Goal: Task Accomplishment & Management: Use online tool/utility

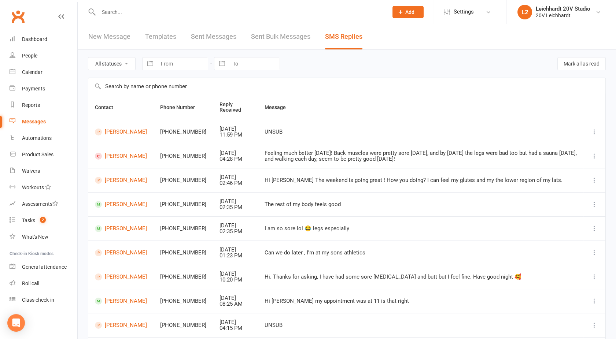
click at [32, 120] on div "Messages" at bounding box center [34, 122] width 24 height 6
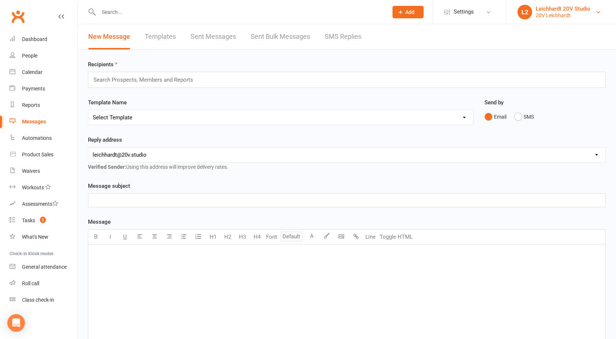
click at [552, 15] on div "20V Leichhardt" at bounding box center [563, 15] width 55 height 7
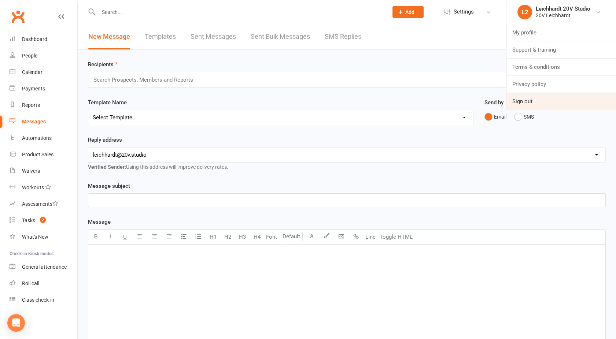
click at [531, 103] on link "Sign out" at bounding box center [561, 101] width 110 height 17
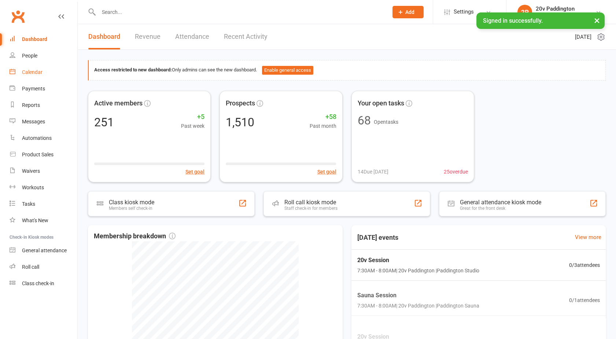
click at [36, 75] on div "Calendar" at bounding box center [32, 72] width 21 height 6
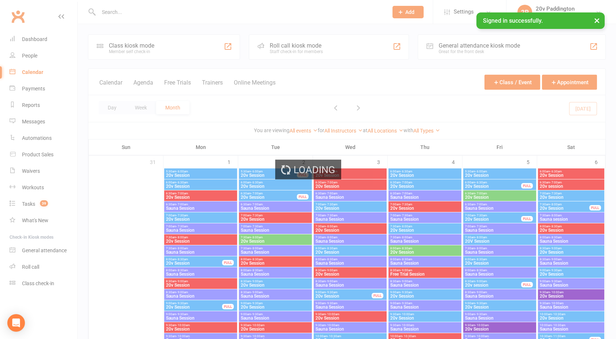
click at [147, 80] on div "Loading" at bounding box center [308, 169] width 616 height 339
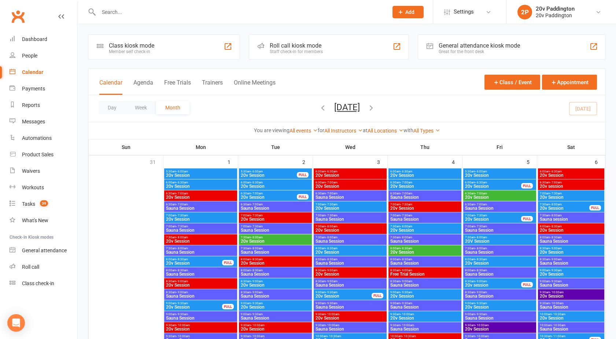
click at [147, 80] on button "Agenda" at bounding box center [143, 87] width 20 height 16
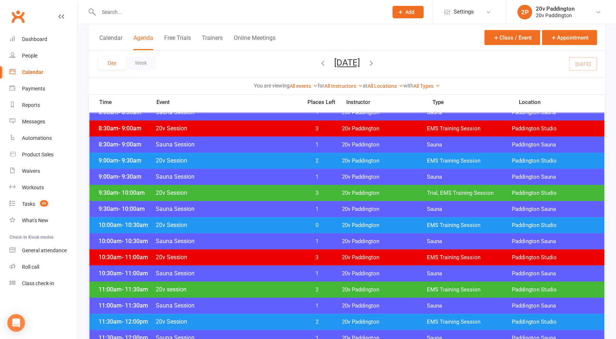
scroll to position [215, 0]
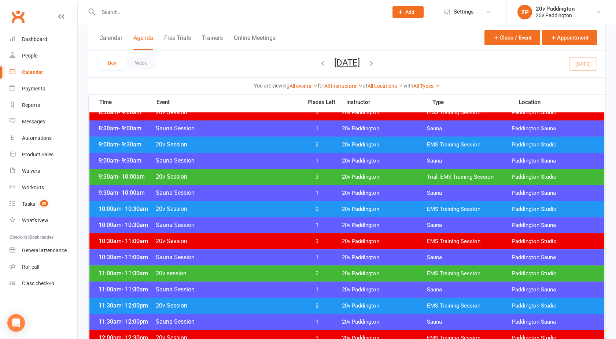
click at [296, 185] on div "9:30am - 10:00am Sauna Session 1 20v [GEOGRAPHIC_DATA] [GEOGRAPHIC_DATA]" at bounding box center [346, 193] width 515 height 16
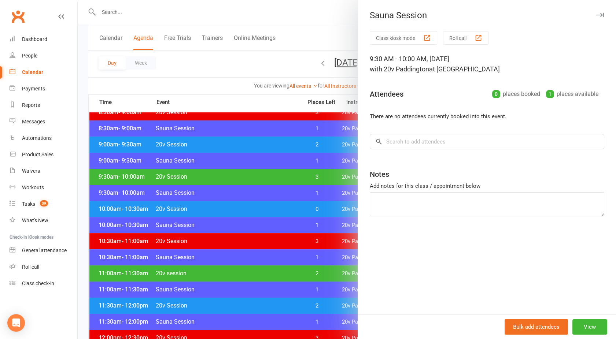
click at [262, 192] on div at bounding box center [347, 169] width 538 height 339
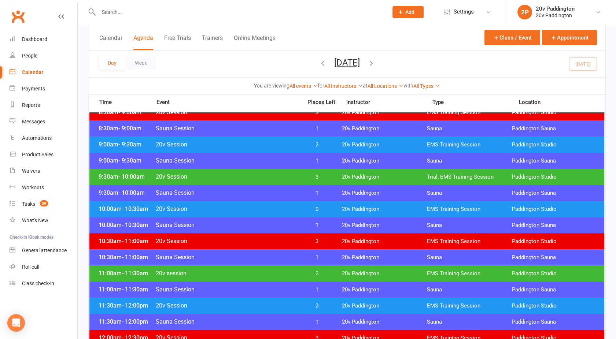
click at [251, 180] on div "9:30am - 10:00am 20v Session 3 20v Paddington Trial, EMS Training Session [GEOG…" at bounding box center [346, 177] width 515 height 16
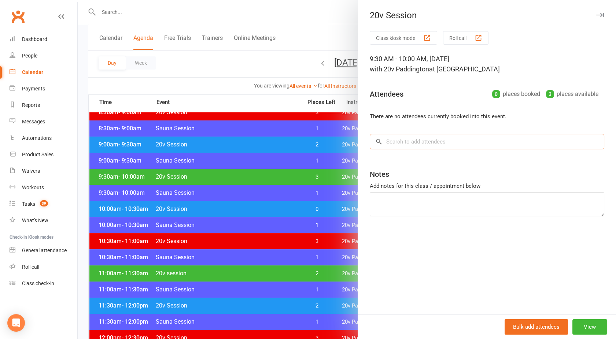
click at [417, 139] on input "search" at bounding box center [487, 141] width 235 height 15
type input "C"
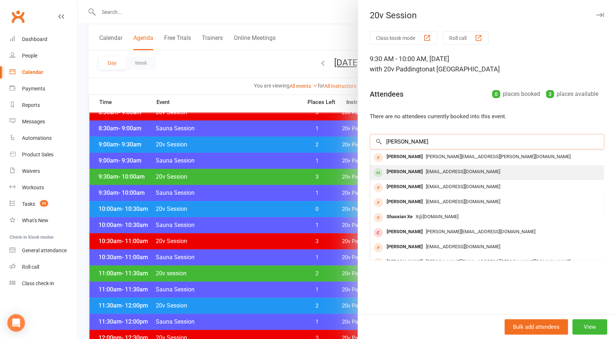
type input "[PERSON_NAME]"
click at [413, 167] on div "[PERSON_NAME]" at bounding box center [405, 172] width 42 height 11
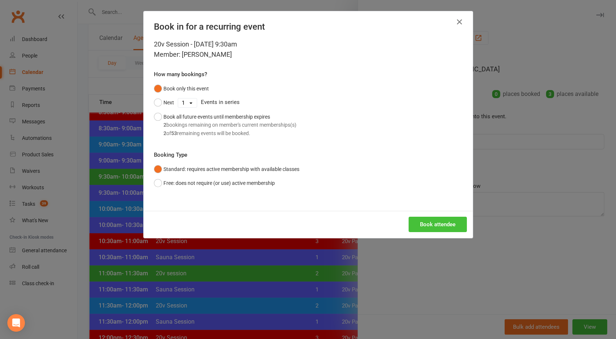
click at [435, 226] on button "Book attendee" at bounding box center [438, 224] width 58 height 15
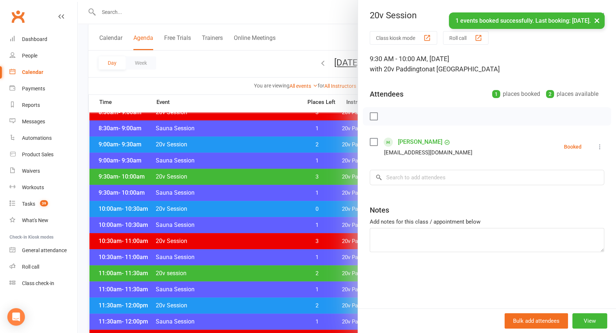
click at [408, 140] on link "[PERSON_NAME]" at bounding box center [420, 142] width 44 height 12
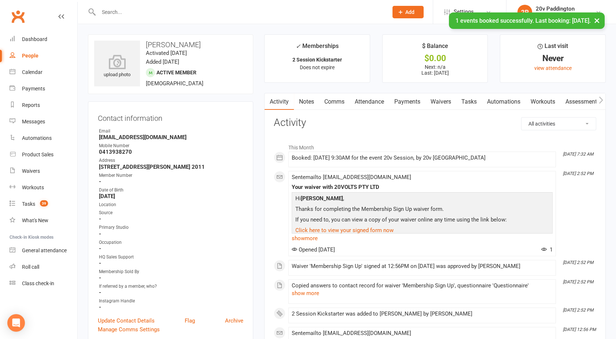
click at [338, 102] on link "Comms" at bounding box center [334, 101] width 30 height 17
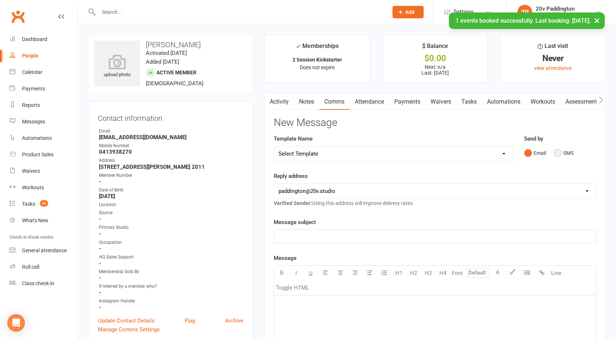
click at [557, 157] on button "SMS" at bounding box center [564, 153] width 20 height 14
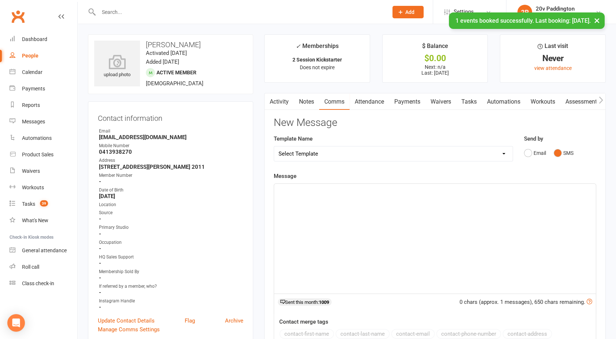
click at [327, 159] on select "Select Template [Email] 20v Referral Bonus [SMS] Free Trial Link [SMS] Haven’t …" at bounding box center [393, 154] width 239 height 15
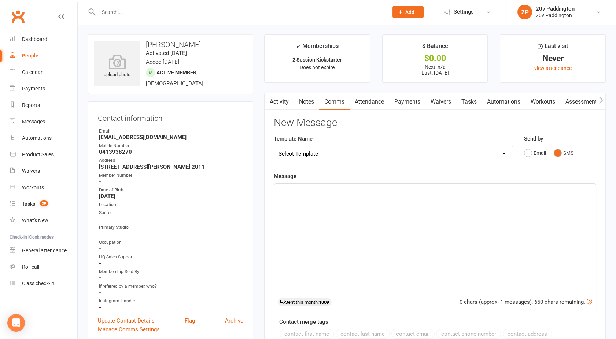
select select "4"
click at [274, 147] on select "Select Template [Email] 20v Referral Bonus [SMS] Free Trial Link [SMS] Haven’t …" at bounding box center [393, 154] width 239 height 15
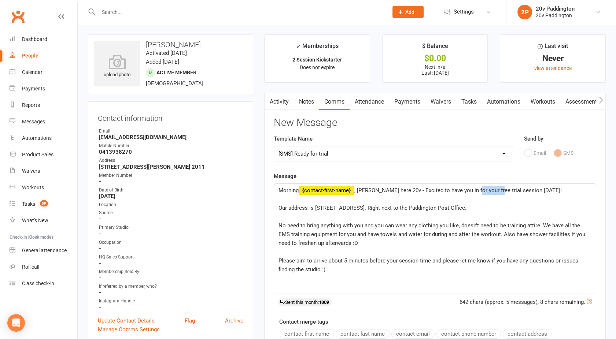
drag, startPoint x: 491, startPoint y: 189, endPoint x: 472, endPoint y: 189, distance: 19.1
click at [472, 189] on span ", [PERSON_NAME] here 20v - Excited to have you in for your free trial session […" at bounding box center [457, 190] width 207 height 7
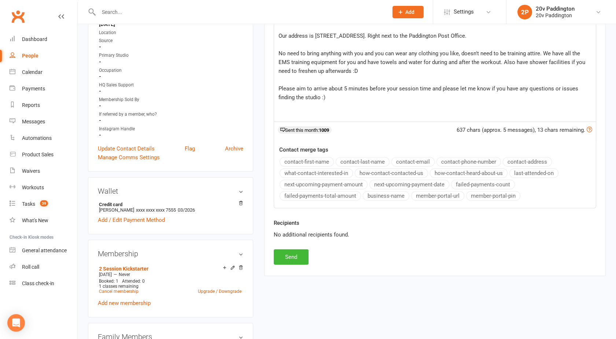
scroll to position [174, 0]
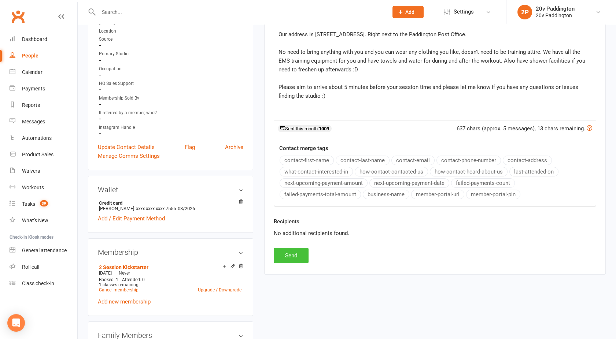
click at [292, 255] on button "Send" at bounding box center [291, 255] width 35 height 15
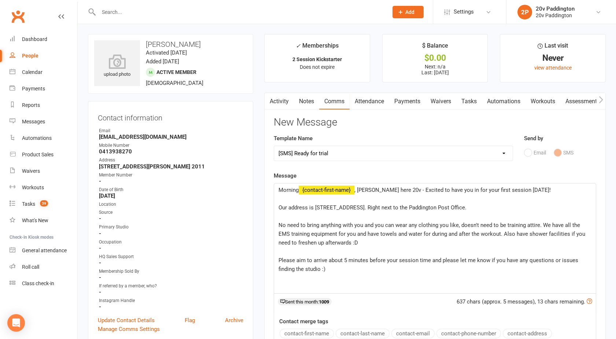
select select
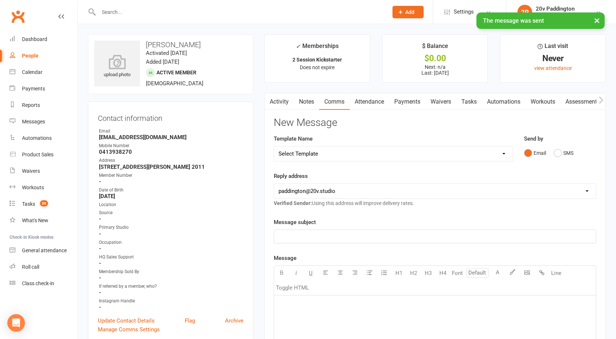
click at [279, 108] on link "Activity" at bounding box center [279, 101] width 29 height 17
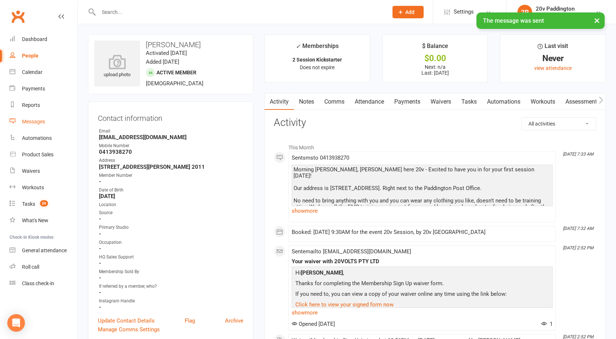
click at [37, 121] on div "Messages" at bounding box center [33, 122] width 23 height 6
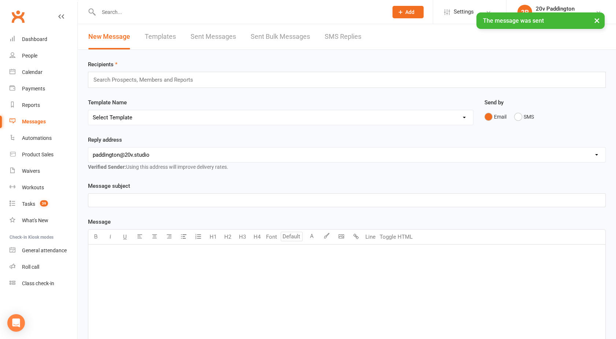
click at [341, 12] on div "× The message was sent" at bounding box center [303, 12] width 607 height 0
click at [340, 32] on link "SMS Replies" at bounding box center [343, 36] width 37 height 25
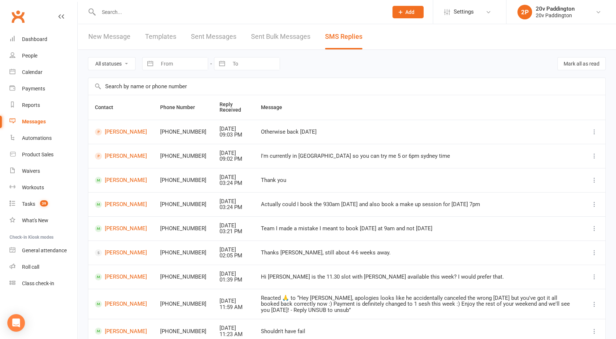
click at [35, 122] on div "Messages" at bounding box center [34, 122] width 24 height 6
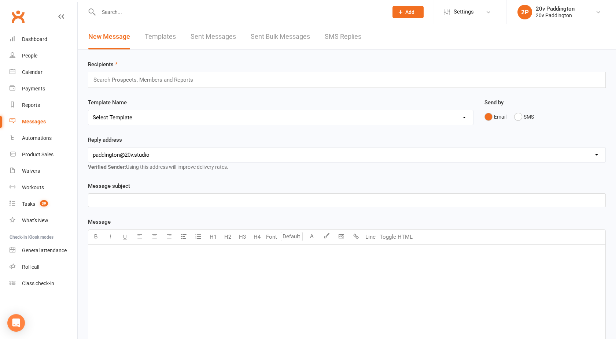
click at [349, 40] on link "SMS Replies" at bounding box center [343, 36] width 37 height 25
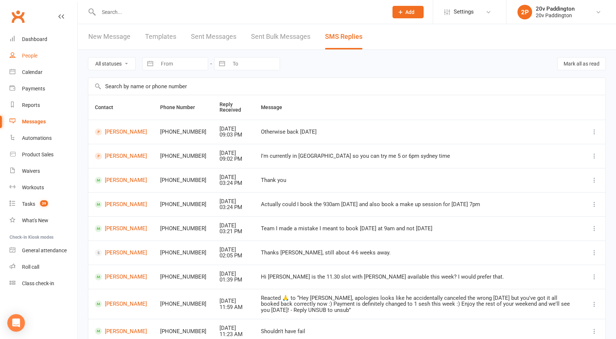
click at [34, 58] on div "People" at bounding box center [29, 56] width 15 height 6
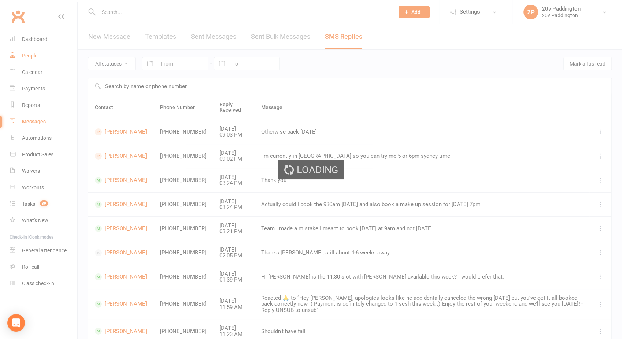
select select "100"
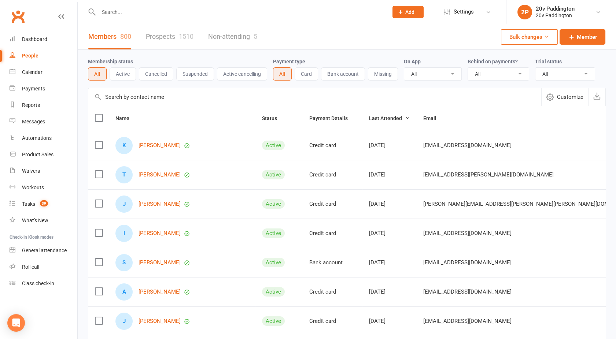
click at [173, 37] on link "Prospects 1510" at bounding box center [170, 36] width 48 height 25
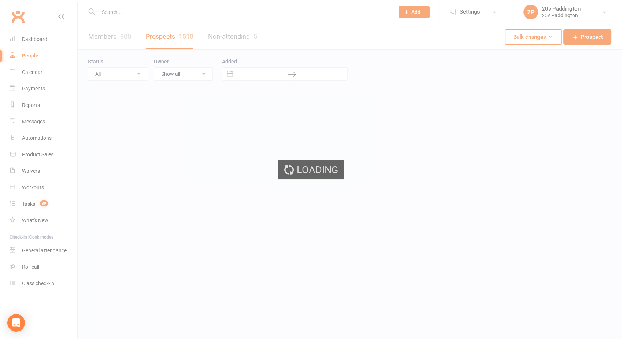
select select "100"
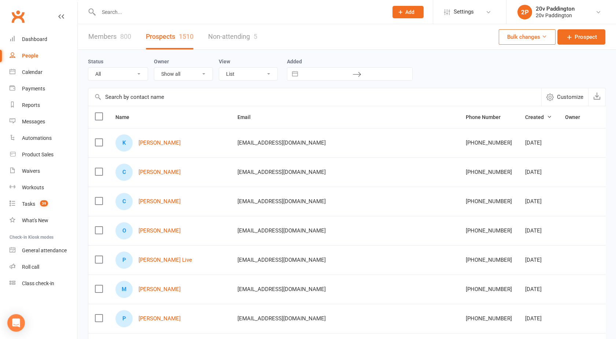
click at [135, 11] on input "text" at bounding box center [239, 12] width 287 height 10
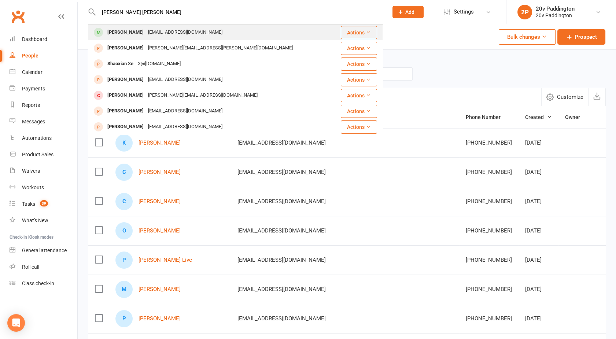
type input "[PERSON_NAME] [PERSON_NAME]"
click at [146, 30] on div "[EMAIL_ADDRESS][DOMAIN_NAME]" at bounding box center [185, 32] width 79 height 11
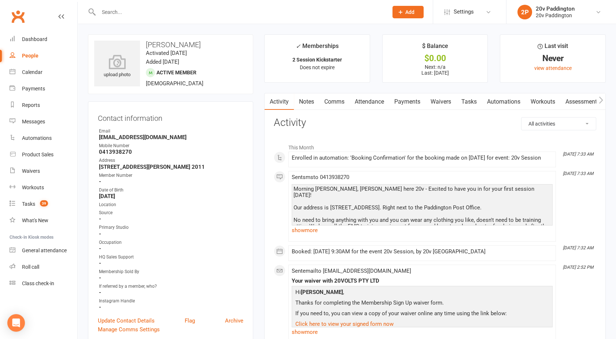
click at [408, 101] on link "Payments" at bounding box center [407, 101] width 36 height 17
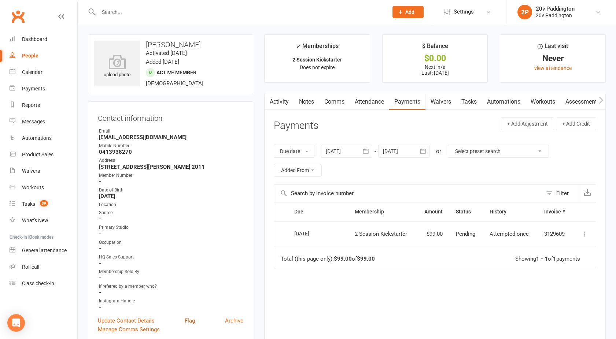
click at [277, 95] on link "Activity" at bounding box center [279, 101] width 29 height 17
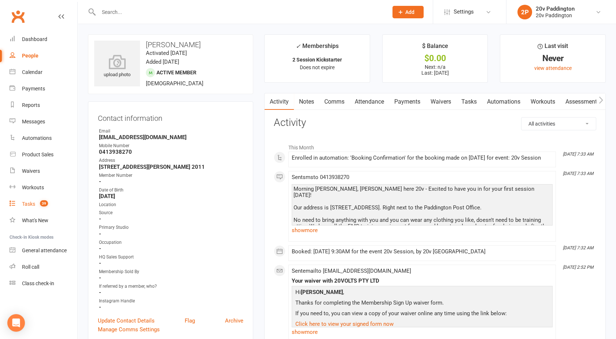
click at [35, 206] on div "Tasks" at bounding box center [28, 204] width 13 height 6
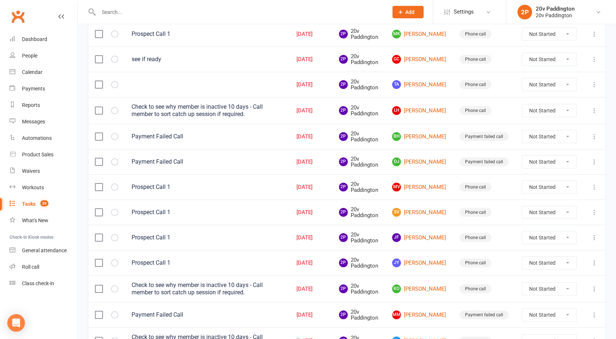
scroll to position [372, 0]
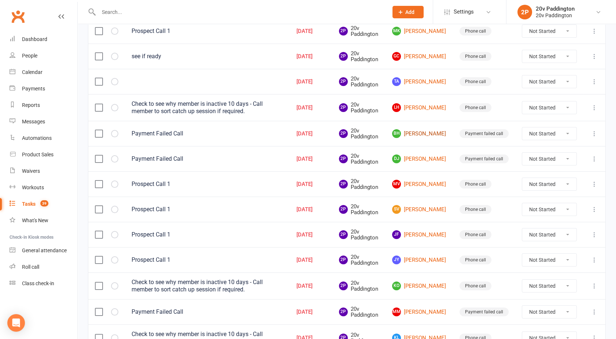
click at [426, 131] on link "BH [PERSON_NAME]" at bounding box center [419, 133] width 54 height 9
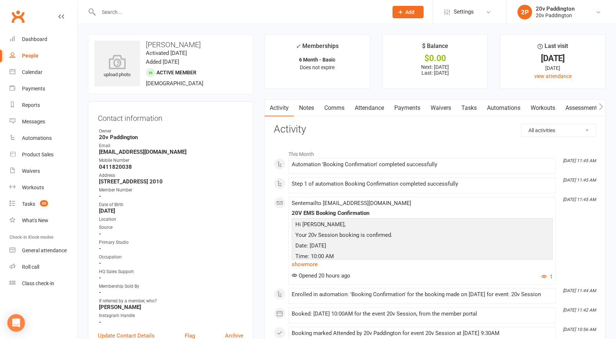
click at [405, 109] on link "Payments" at bounding box center [407, 108] width 36 height 17
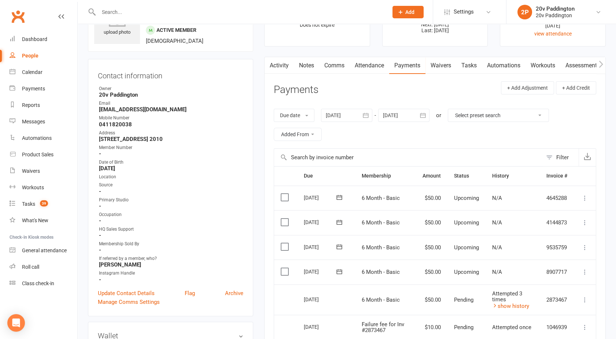
scroll to position [42, 0]
click at [273, 64] on button "button" at bounding box center [269, 66] width 9 height 16
click at [287, 55] on main "✓ Memberships 6 Month - Basic Does not expire $ Balance $0.00 Next: [DATE] Last…" at bounding box center [435, 284] width 353 height 582
click at [282, 60] on link "Activity" at bounding box center [279, 66] width 29 height 17
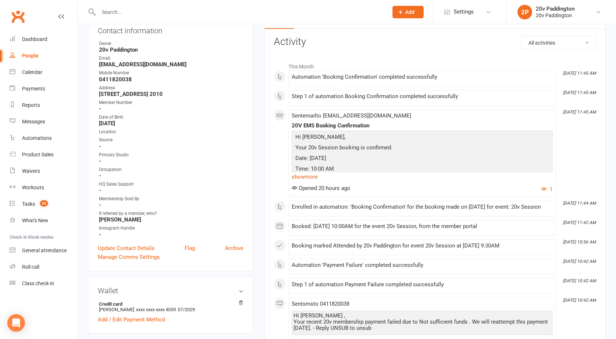
scroll to position [86, 0]
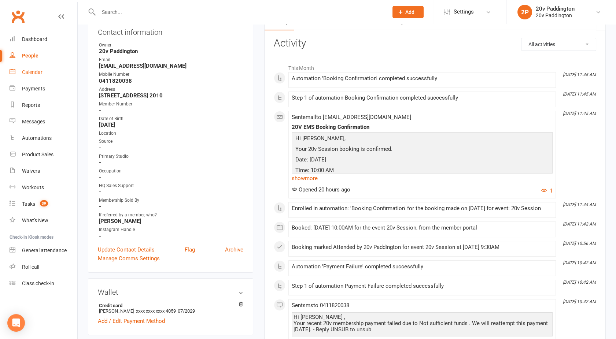
click at [43, 70] on link "Calendar" at bounding box center [44, 72] width 68 height 16
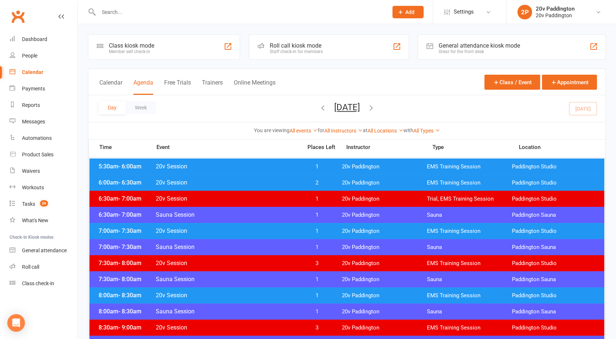
click at [334, 105] on button "[DATE]" at bounding box center [347, 107] width 26 height 10
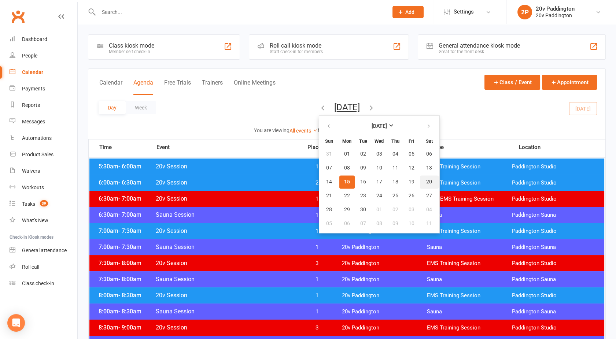
click at [426, 183] on span "20" at bounding box center [429, 182] width 6 height 6
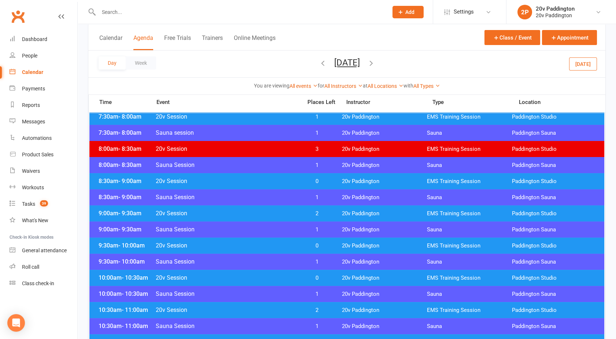
scroll to position [99, 0]
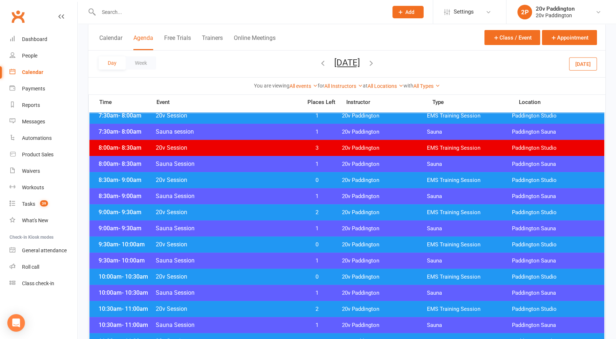
click at [269, 281] on div "10:00am - 10:30am 20v Session 0 20v Paddington EMS Training Session [GEOGRAPHIC…" at bounding box center [346, 277] width 515 height 16
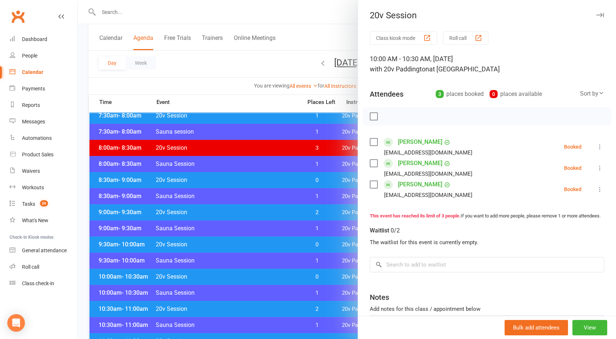
click at [269, 281] on div at bounding box center [347, 169] width 538 height 339
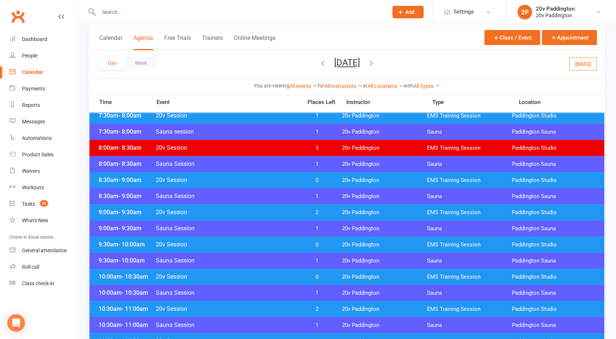
click at [261, 237] on div "9:30am - 10:00am 20v Session 0 20v Paddington EMS Training Session [GEOGRAPHIC_…" at bounding box center [346, 245] width 515 height 16
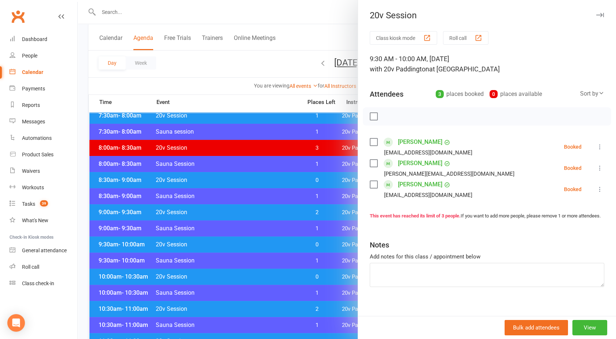
click at [261, 237] on div at bounding box center [347, 169] width 538 height 339
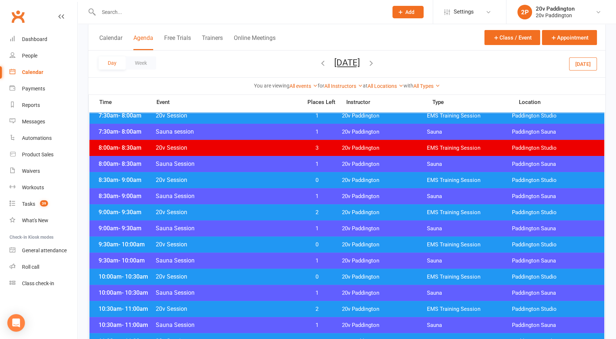
click at [258, 213] on span "20v Session" at bounding box center [226, 212] width 143 height 7
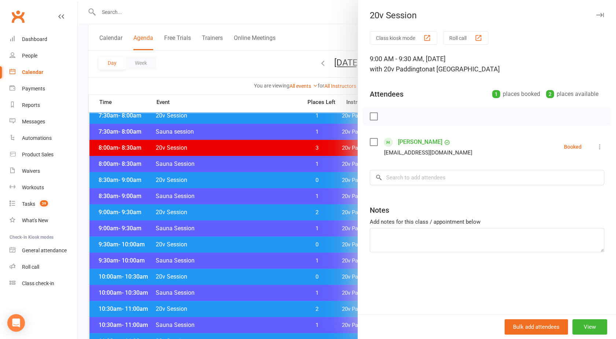
click at [258, 213] on div at bounding box center [347, 169] width 538 height 339
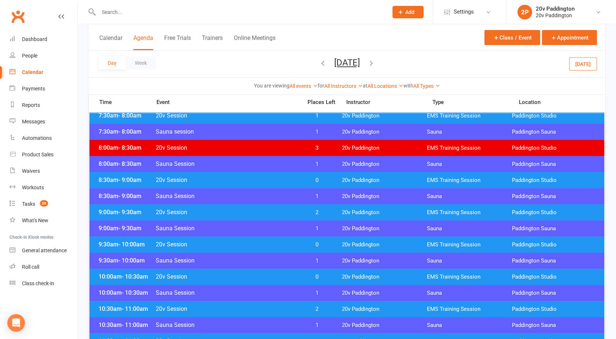
click at [262, 281] on div "10:00am - 10:30am 20v Session 0 20v Paddington EMS Training Session [GEOGRAPHIC…" at bounding box center [346, 277] width 515 height 16
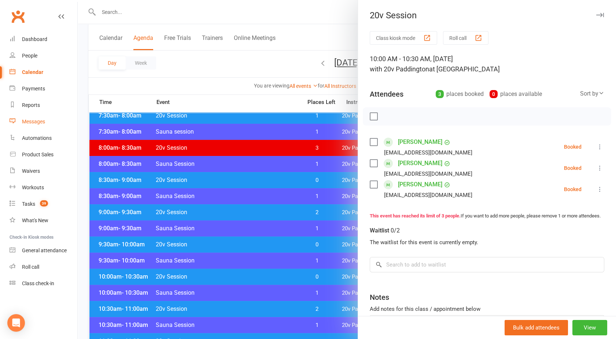
click at [41, 123] on div "Messages" at bounding box center [33, 122] width 23 height 6
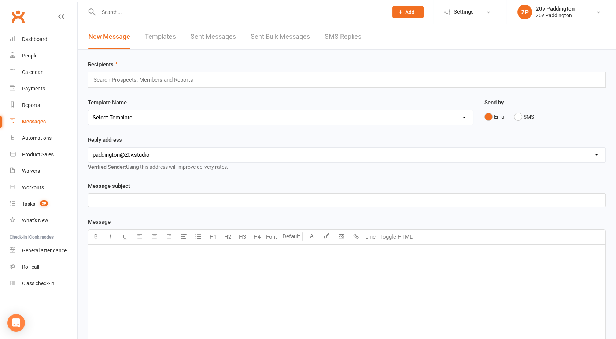
click at [338, 43] on link "SMS Replies" at bounding box center [343, 36] width 37 height 25
